Goal: Task Accomplishment & Management: Use online tool/utility

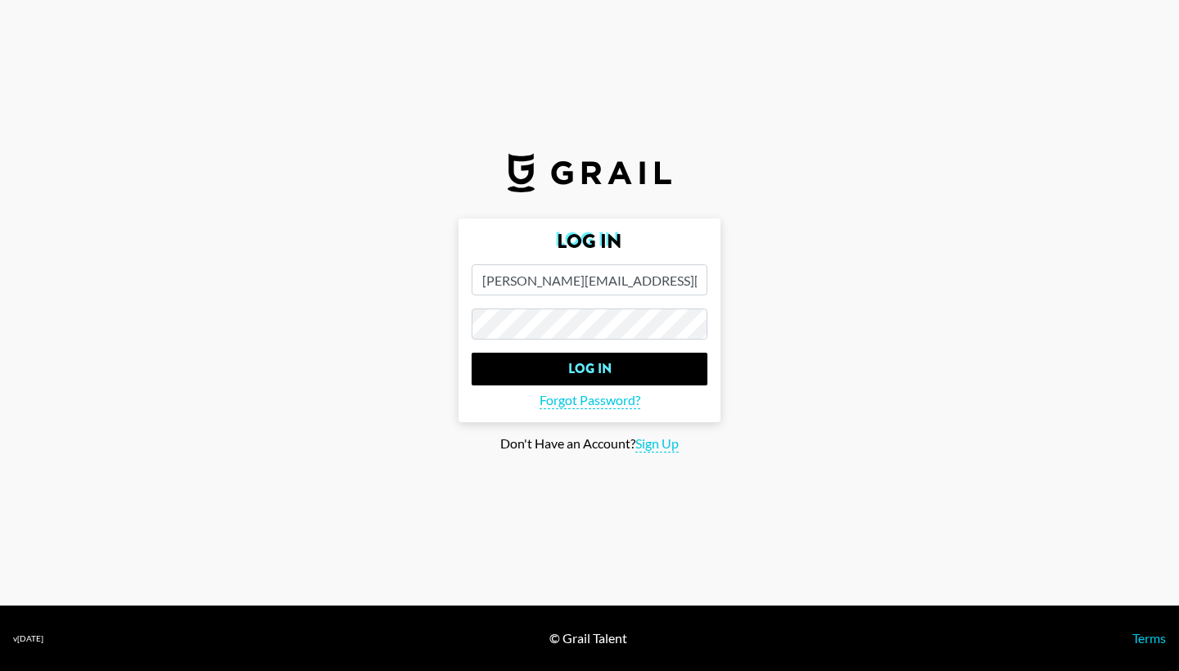
click at [684, 277] on input "[PERSON_NAME][EMAIL_ADDRESS][PERSON_NAME]" at bounding box center [589, 279] width 236 height 31
click at [661, 280] on input "[PERSON_NAME][EMAIL_ADDRESS][PERSON_NAME]" at bounding box center [589, 279] width 236 height 31
type input "[PERSON_NAME][EMAIL_ADDRESS][PERSON_NAME][DOMAIN_NAME]"
click at [589, 369] on input "Log In" at bounding box center [589, 369] width 236 height 33
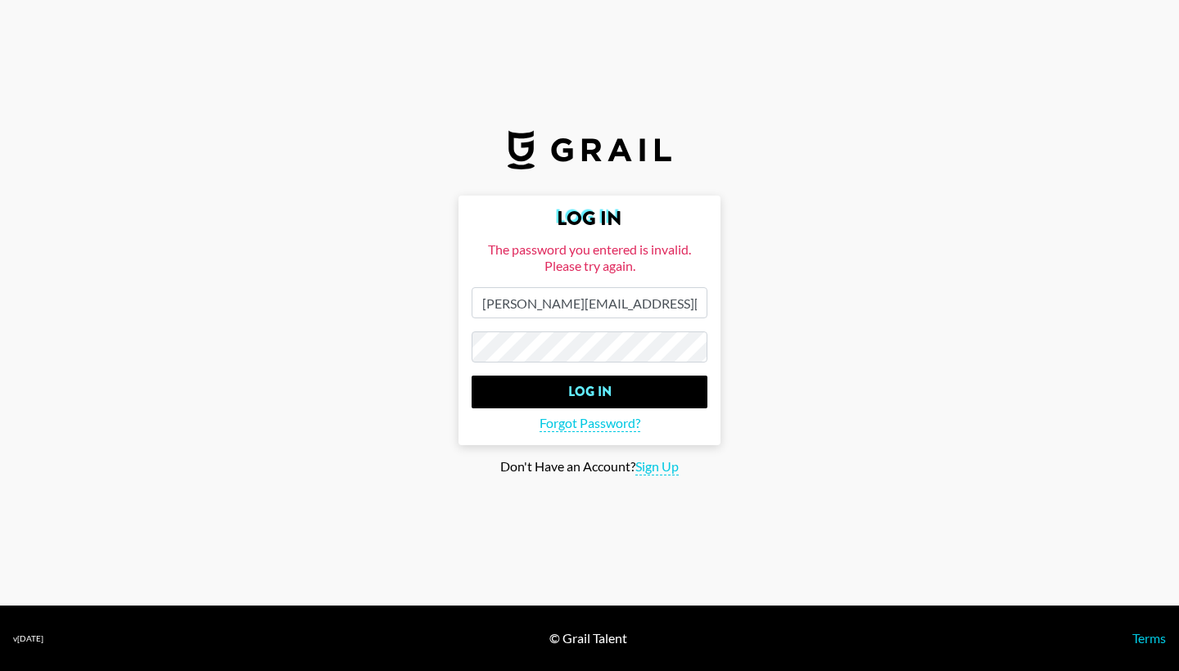
click at [589, 392] on input "Log In" at bounding box center [589, 392] width 236 height 33
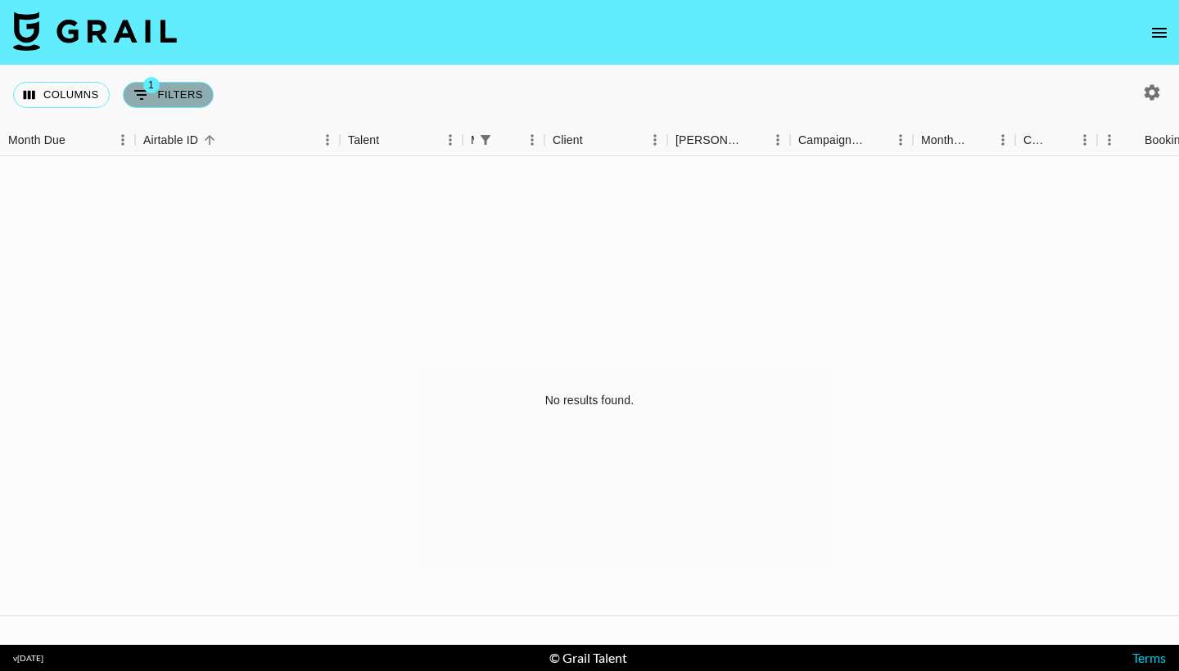
click at [173, 100] on button "1 Filters" at bounding box center [168, 95] width 91 height 26
select select "managerIds"
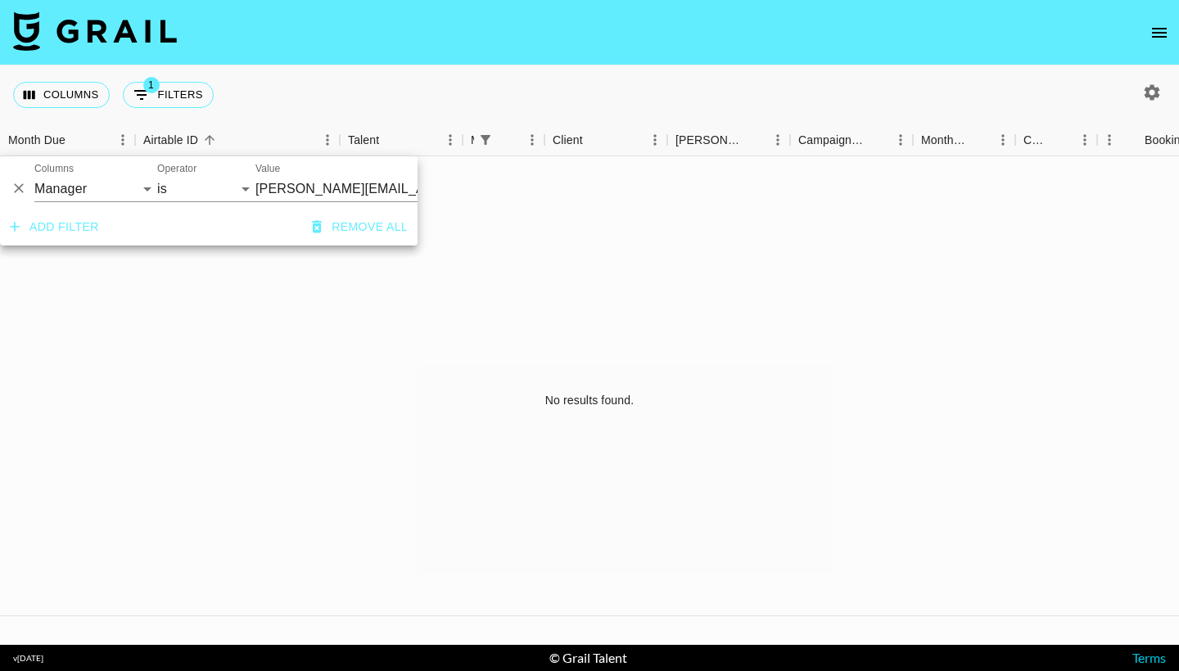
click at [481, 94] on div "Columns 1 Filters + Booking" at bounding box center [589, 94] width 1179 height 59
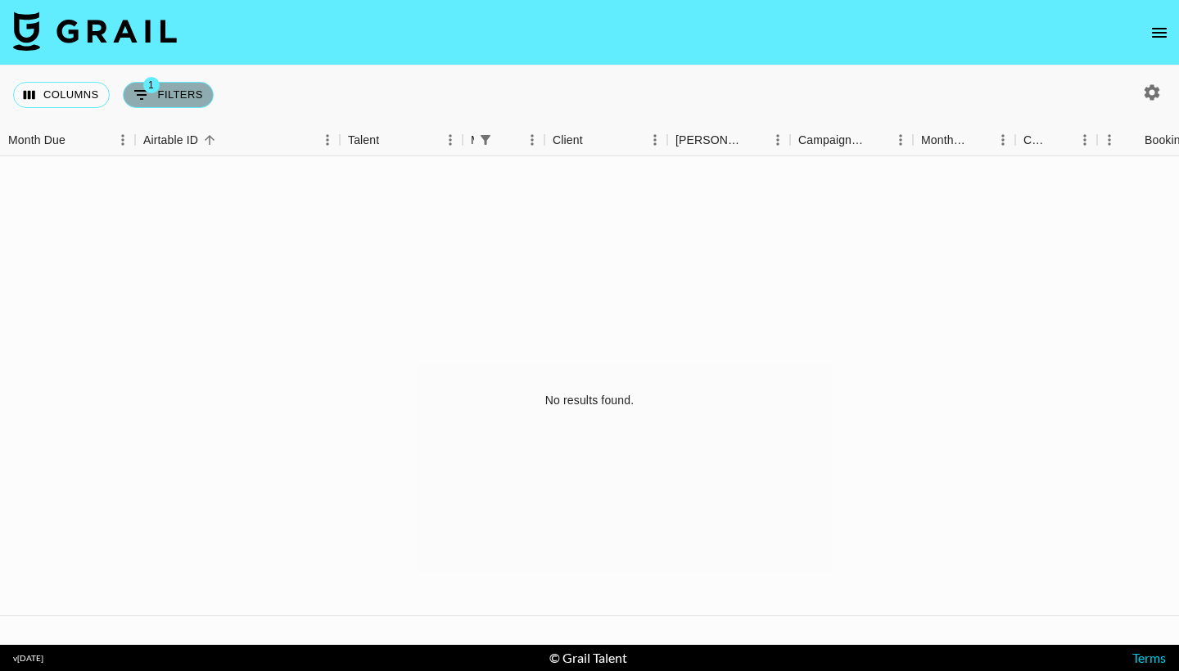
click at [186, 104] on button "1 Filters" at bounding box center [168, 95] width 91 height 26
select select "managerIds"
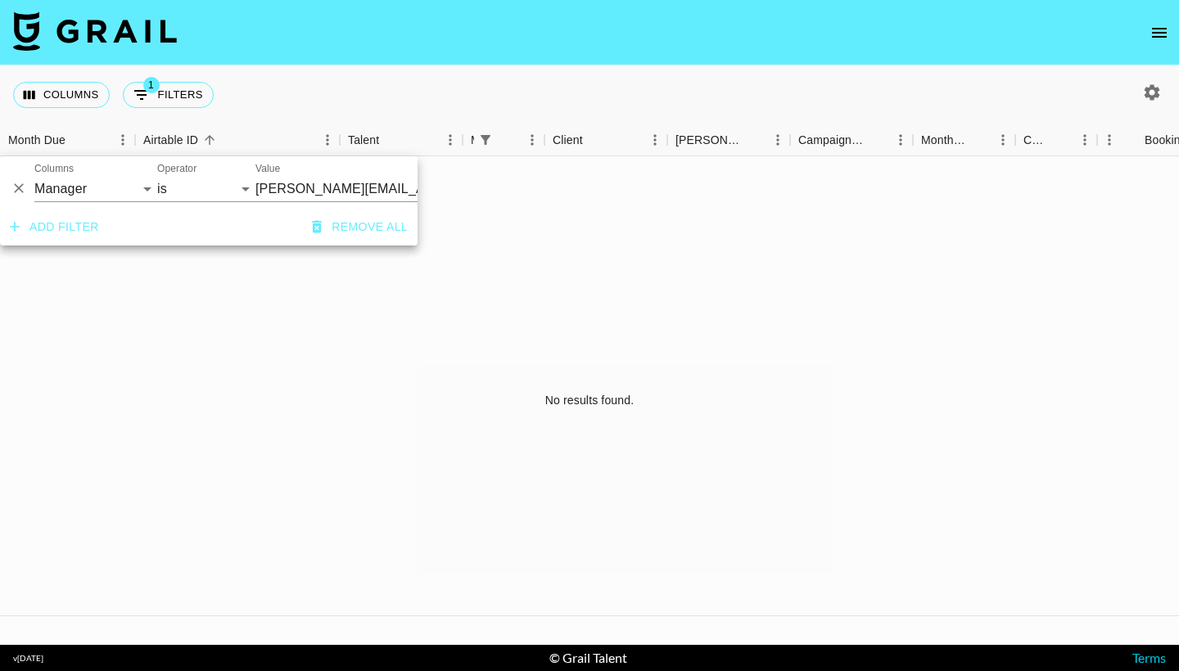
click at [323, 227] on icon "button" at bounding box center [317, 227] width 16 height 16
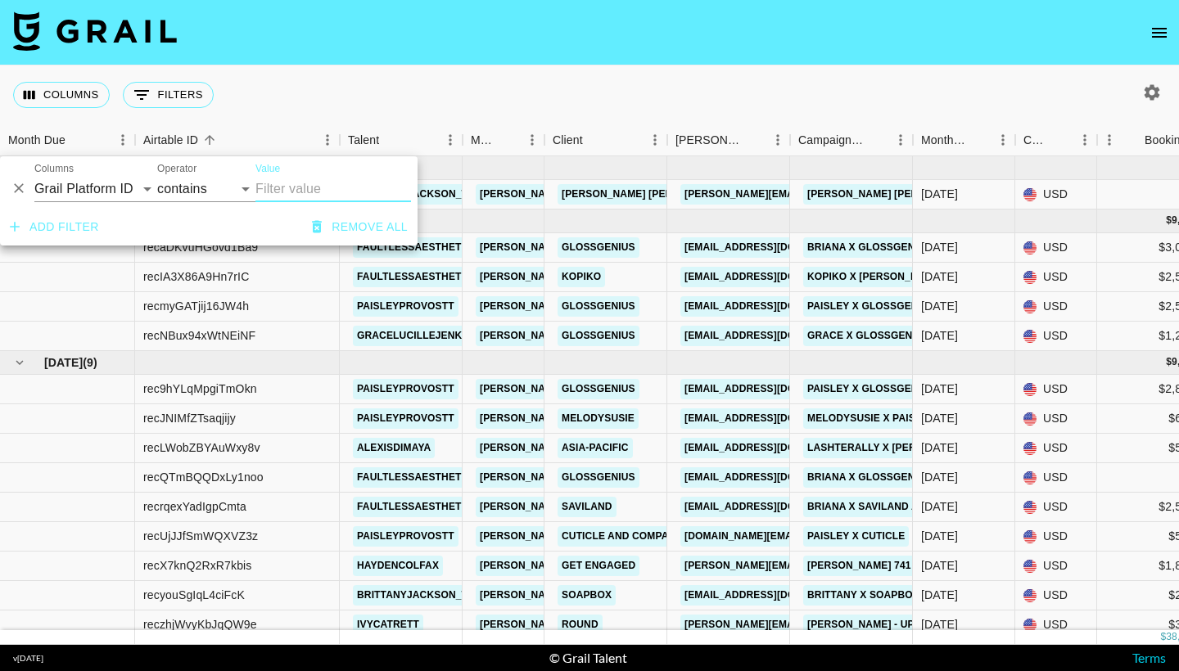
click at [304, 189] on input "Value" at bounding box center [333, 189] width 156 height 26
click at [125, 33] on img at bounding box center [95, 30] width 164 height 39
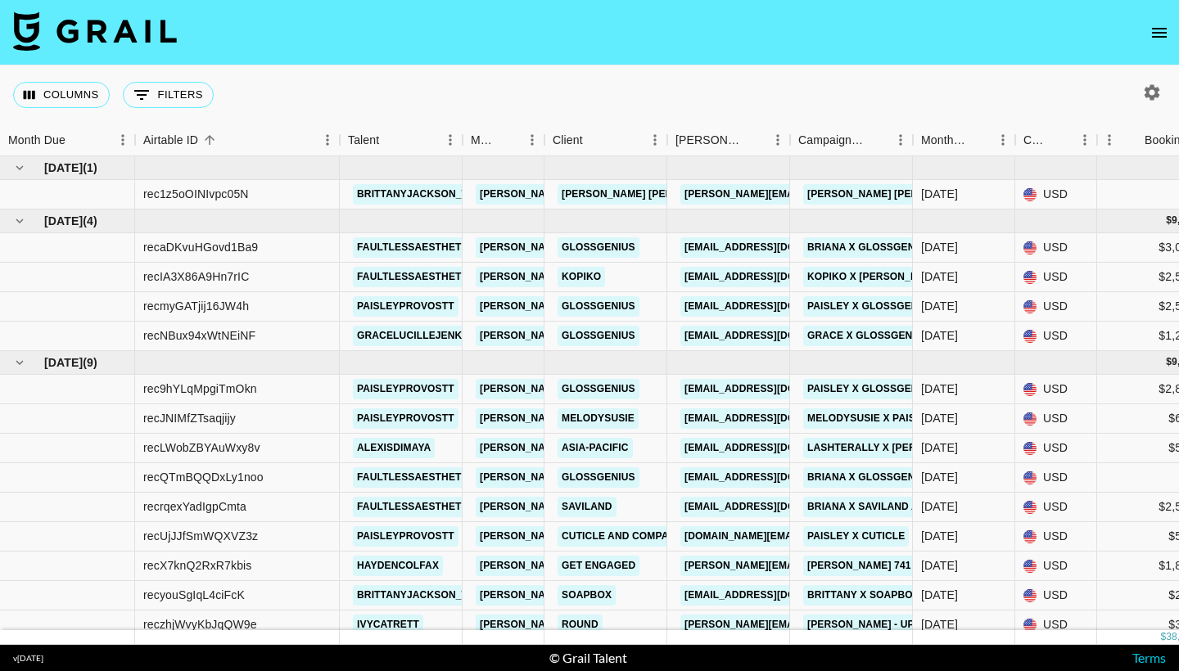
click at [1156, 33] on icon "open drawer" at bounding box center [1159, 33] width 15 height 10
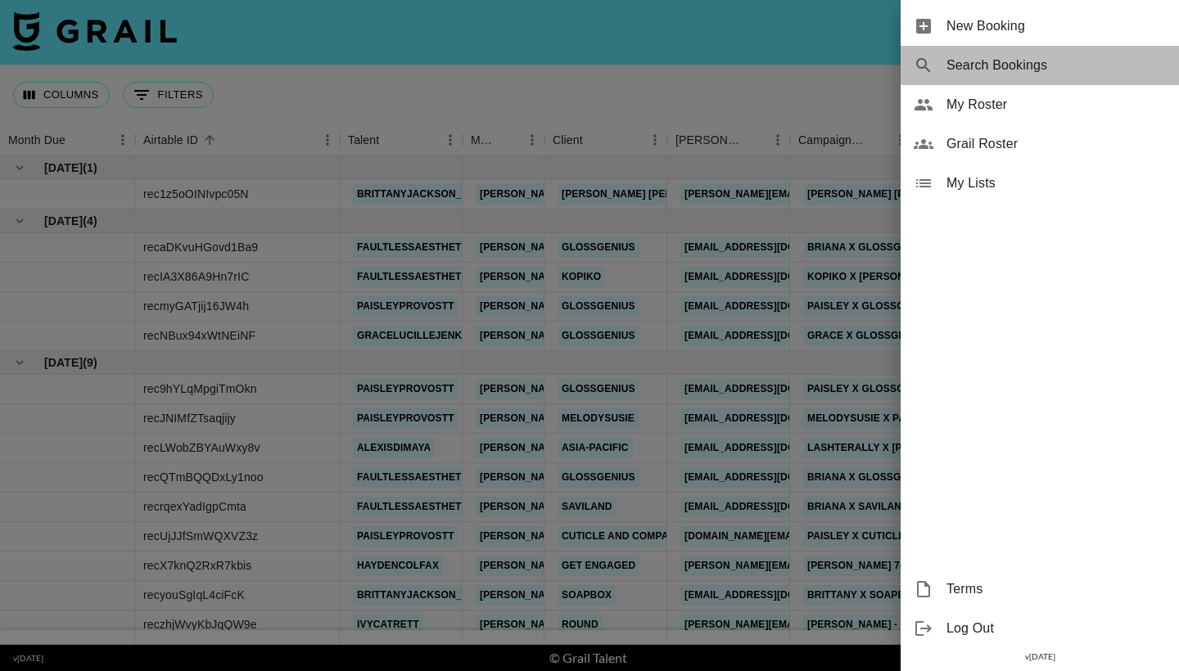
click at [1034, 74] on div "Search Bookings" at bounding box center [1039, 65] width 278 height 39
select select "id"
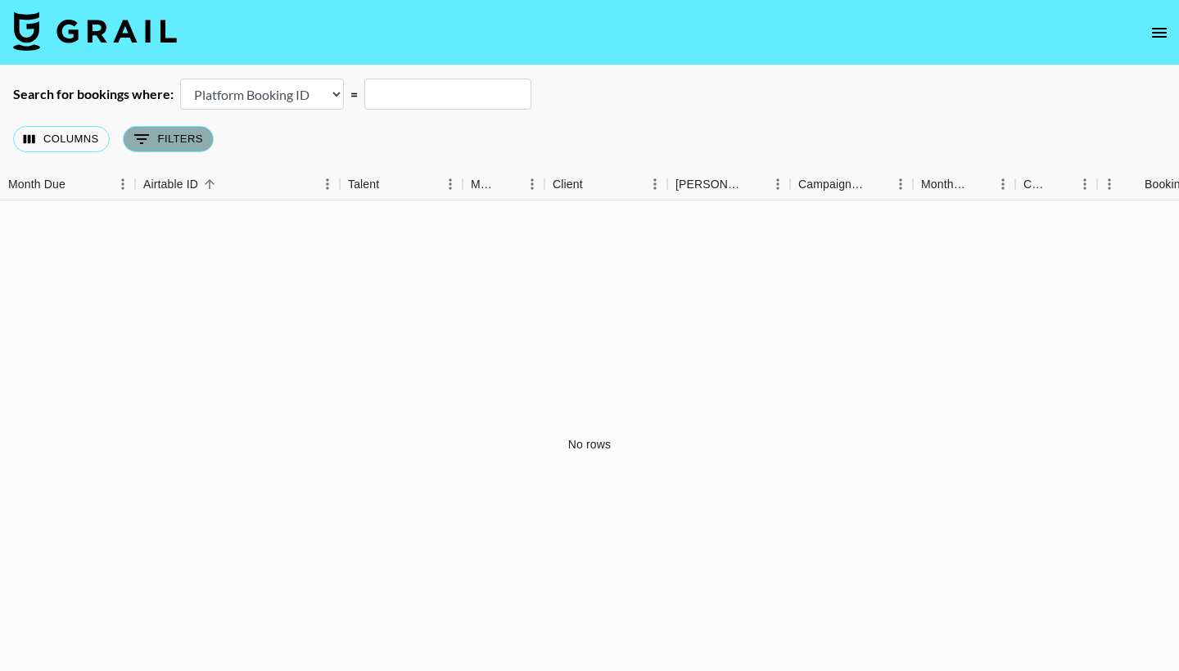
click at [186, 135] on button "0 Filters" at bounding box center [168, 139] width 91 height 26
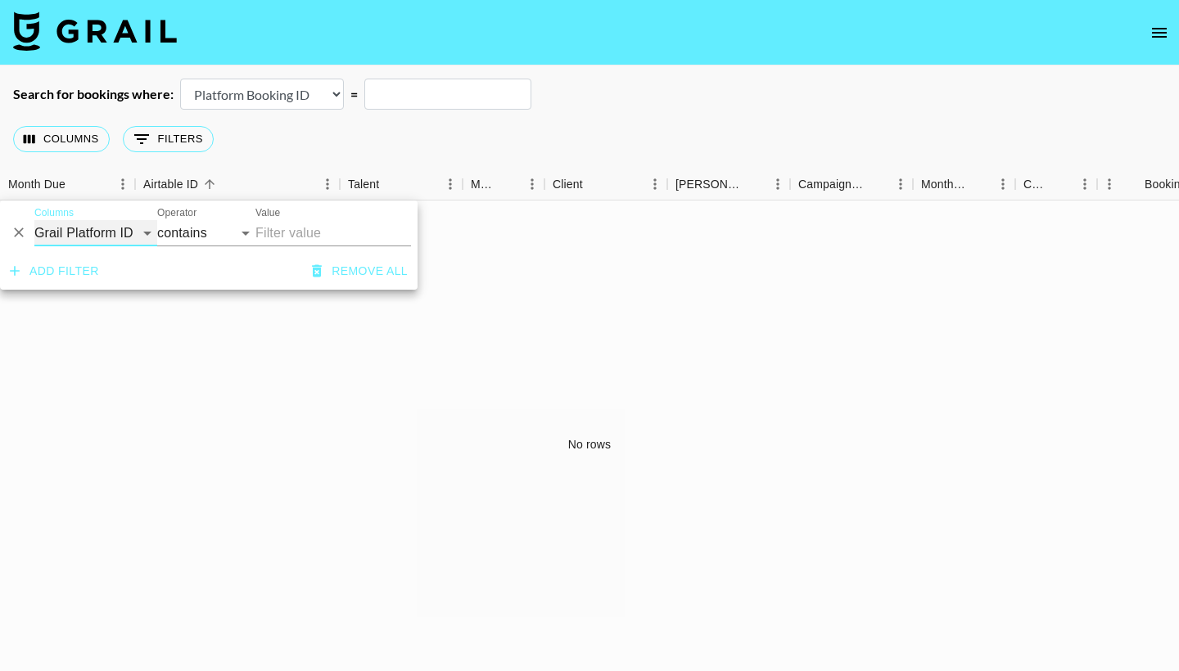
select select "managerIds"
select select "is"
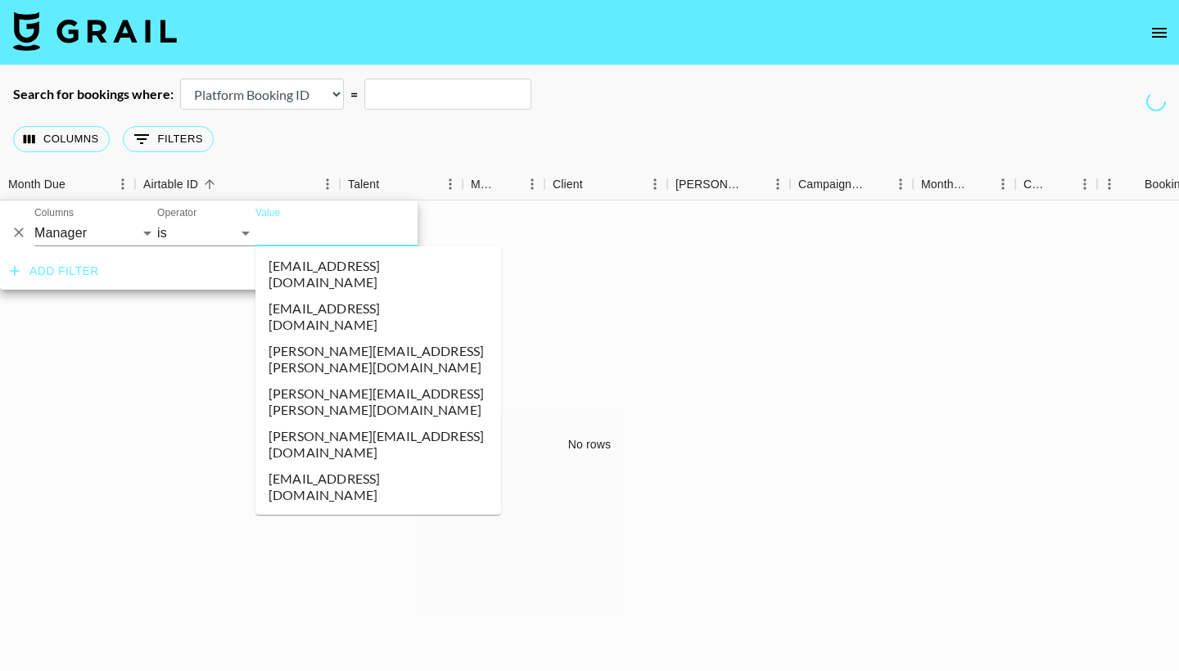
click at [323, 235] on input "Value" at bounding box center [365, 232] width 221 height 25
click at [341, 551] on li "ahmed@grail-talent.com" at bounding box center [378, 572] width 246 height 43
type input "ahmed@grail-talent.com"
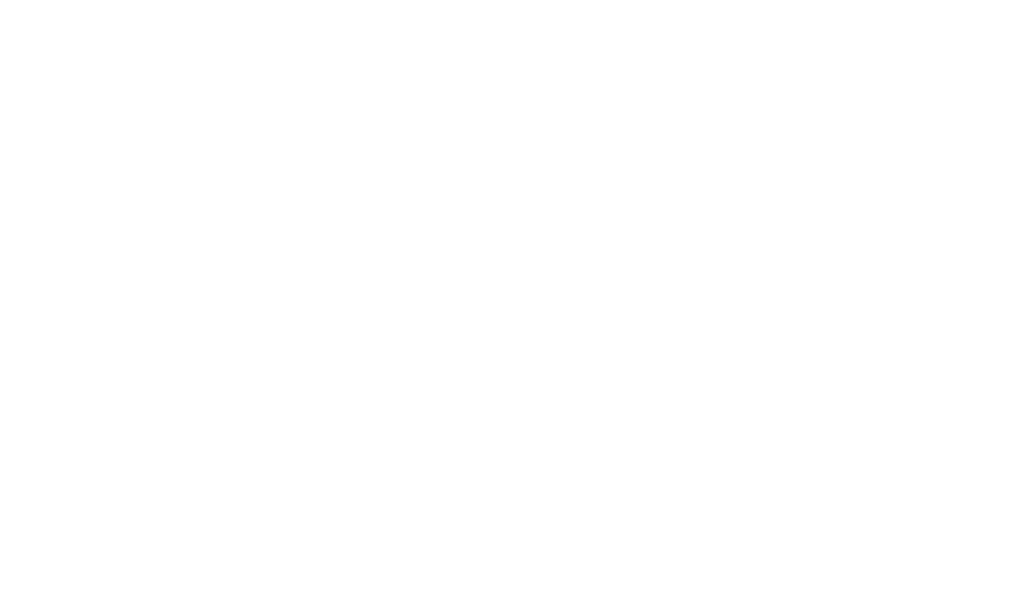
select select "id"
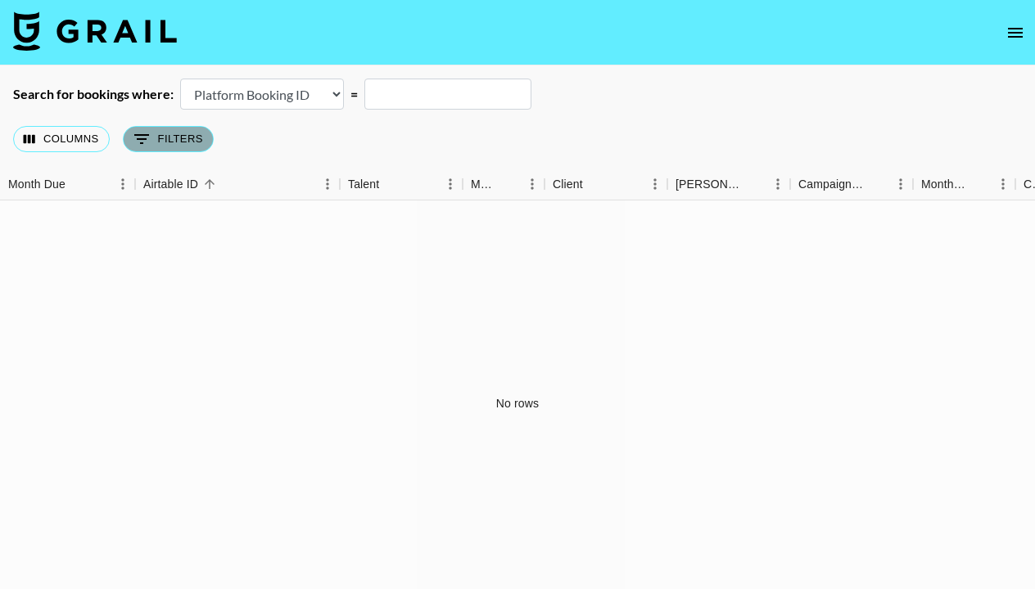
click at [148, 145] on icon "Show filters" at bounding box center [142, 139] width 20 height 20
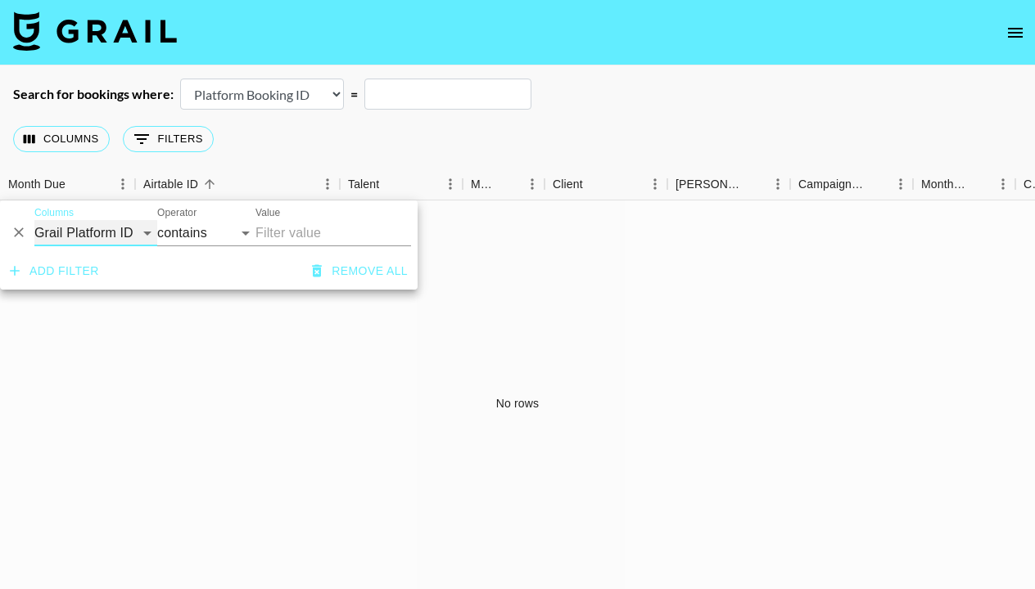
select select "managerIds"
select select "is"
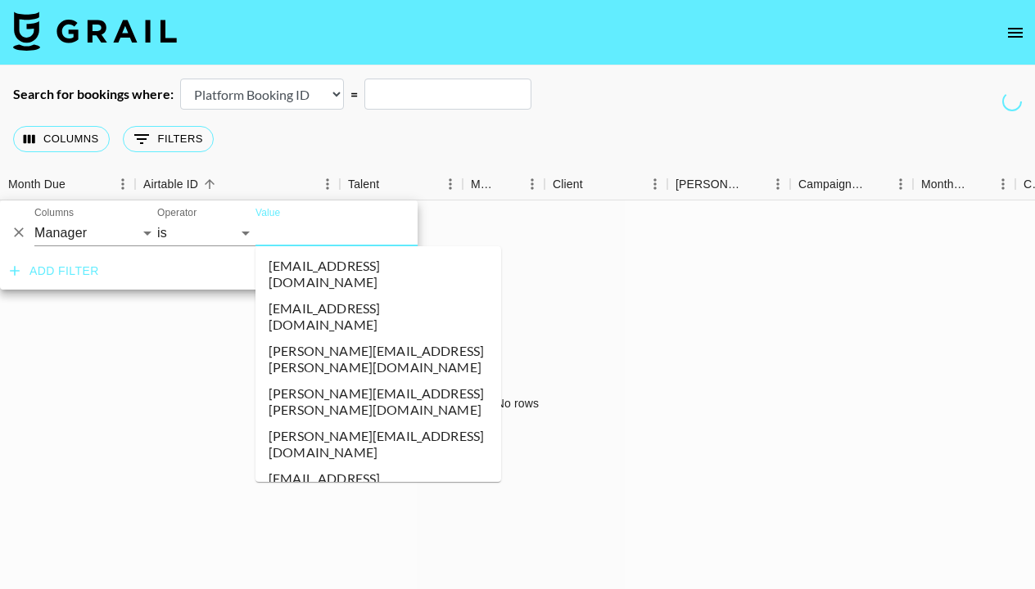
drag, startPoint x: 101, startPoint y: 233, endPoint x: 281, endPoint y: 233, distance: 180.1
click at [281, 233] on input "Value" at bounding box center [365, 232] width 221 height 25
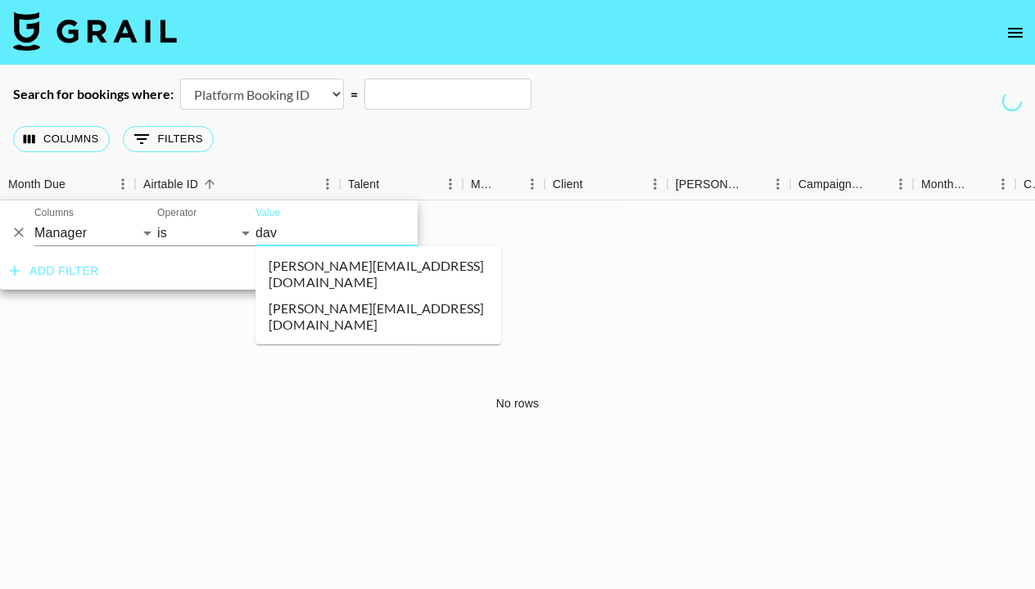
type input "dave"
click at [408, 264] on li "[PERSON_NAME][EMAIL_ADDRESS][DOMAIN_NAME]" at bounding box center [378, 274] width 246 height 43
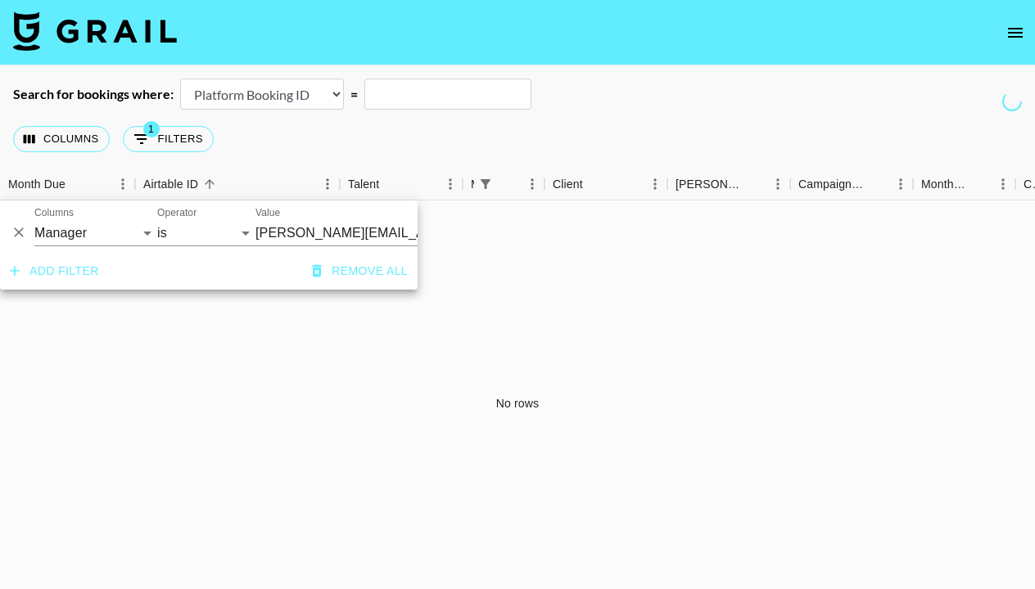
scroll to position [0, 85]
click at [538, 218] on div "No rows" at bounding box center [517, 404] width 1035 height 407
